Goal: Task Accomplishment & Management: Manage account settings

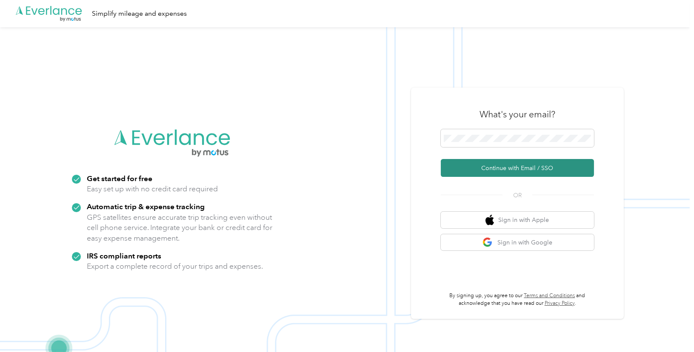
click at [498, 165] on button "Continue with Email / SSO" at bounding box center [517, 168] width 153 height 18
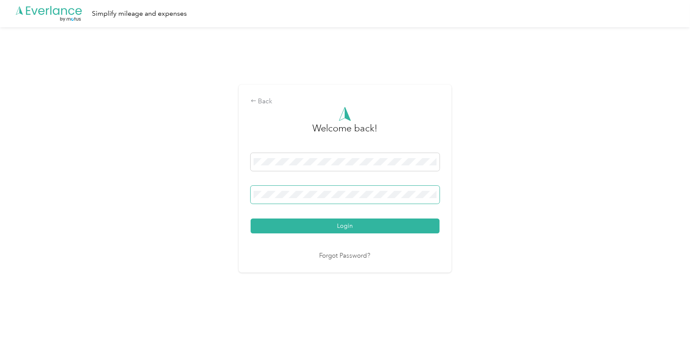
click at [311, 186] on span at bounding box center [345, 195] width 189 height 18
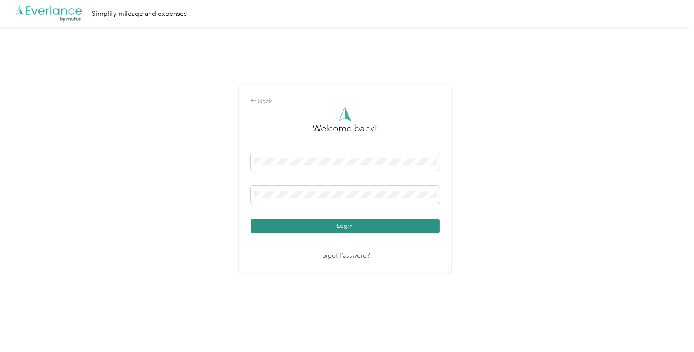
click at [342, 223] on button "Login" at bounding box center [345, 226] width 189 height 15
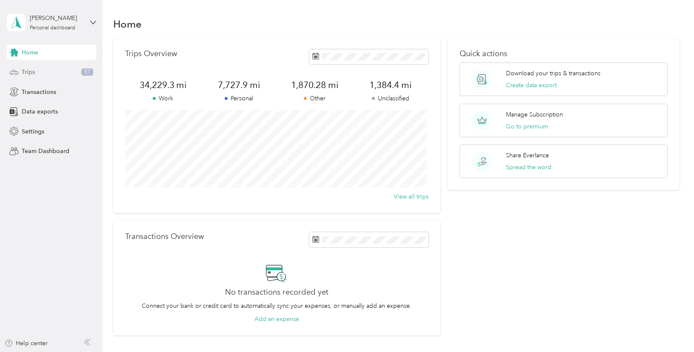
click at [14, 68] on icon at bounding box center [13, 72] width 9 height 9
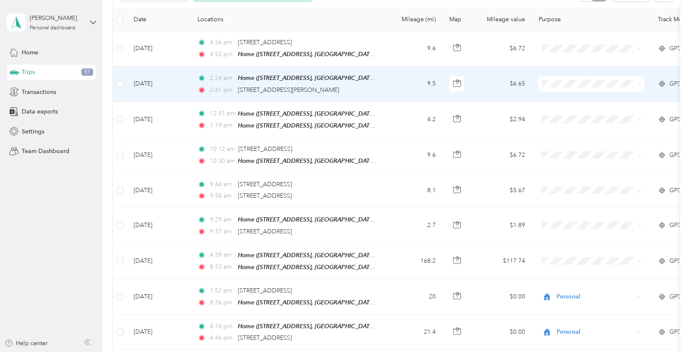
scroll to position [128, 0]
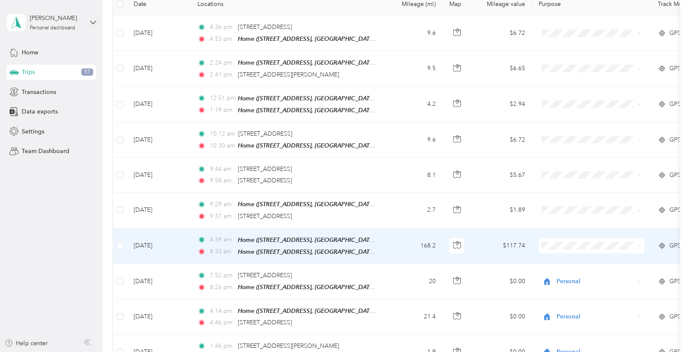
click at [580, 146] on li "[PERSON_NAME] and Wingz" at bounding box center [592, 152] width 109 height 15
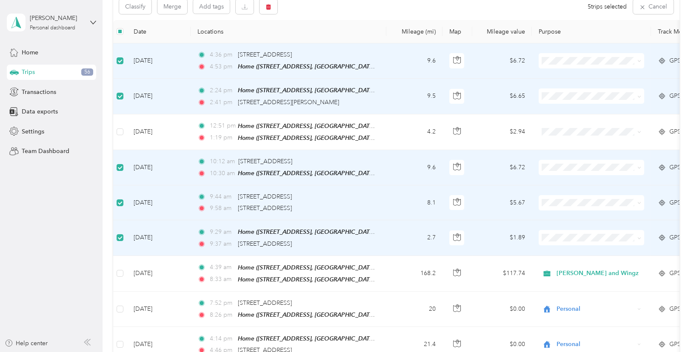
scroll to position [84, 0]
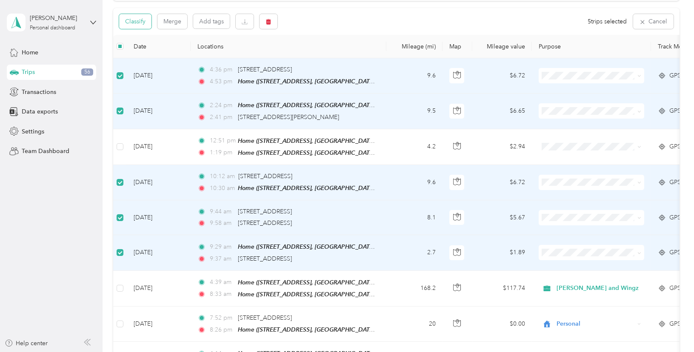
click at [134, 23] on button "Classify" at bounding box center [135, 21] width 32 height 15
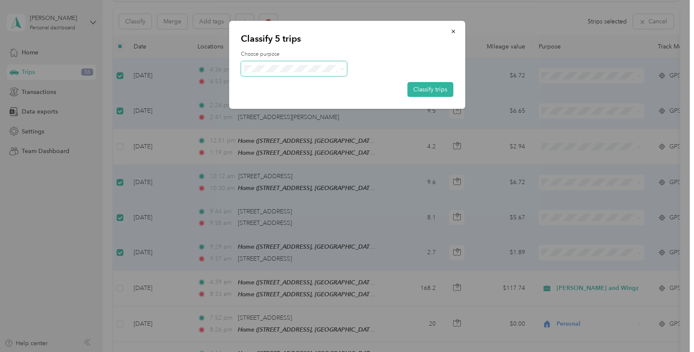
click at [306, 72] on span at bounding box center [294, 68] width 106 height 15
click at [296, 159] on li "DFW OnSite" at bounding box center [295, 155] width 109 height 15
click at [430, 87] on button "Classify trips" at bounding box center [430, 89] width 46 height 15
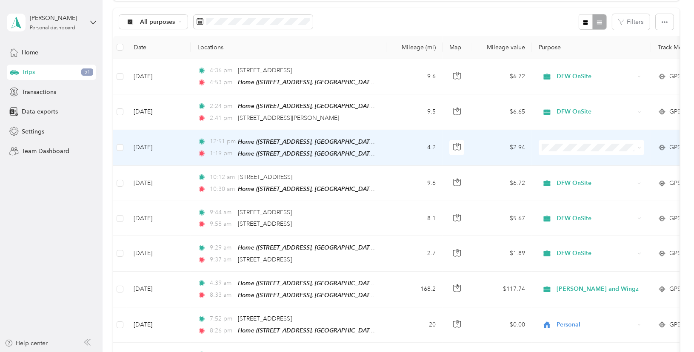
drag, startPoint x: 562, startPoint y: 179, endPoint x: 562, endPoint y: 168, distance: 11.5
click at [562, 179] on li "Personal" at bounding box center [592, 174] width 109 height 15
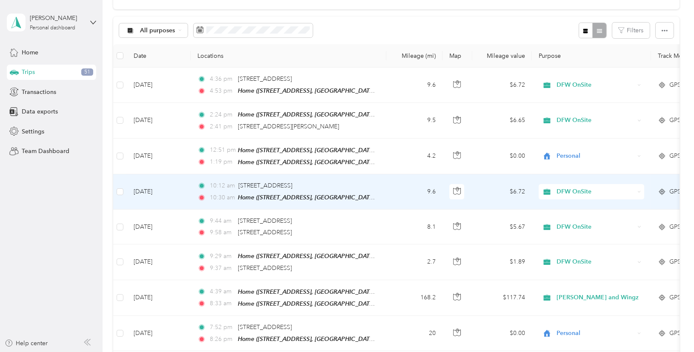
scroll to position [0, 0]
